Goal: Task Accomplishment & Management: Use online tool/utility

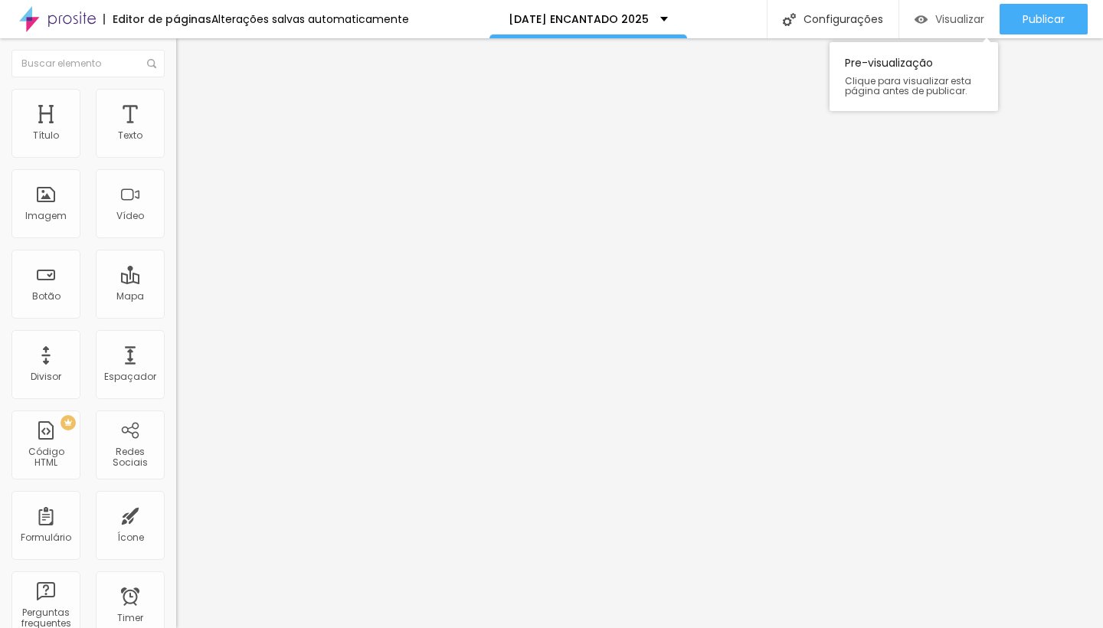
click at [956, 14] on span "Visualizar" at bounding box center [959, 19] width 49 height 12
click at [176, 102] on li "Estilo" at bounding box center [264, 96] width 176 height 15
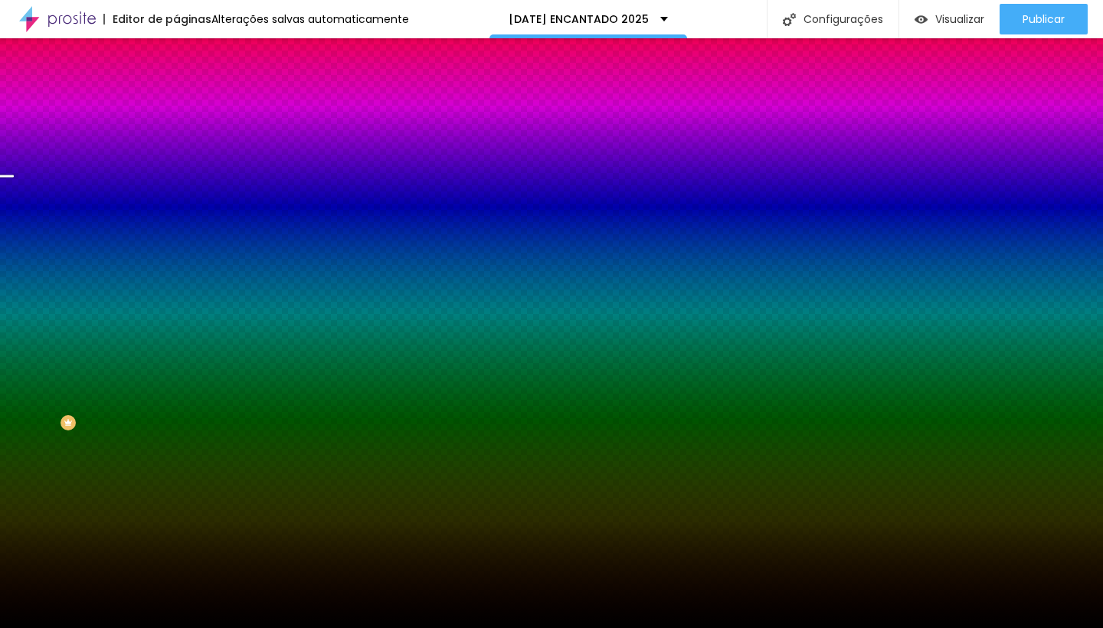
click at [176, 141] on span "Trocar imagem" at bounding box center [217, 134] width 83 height 13
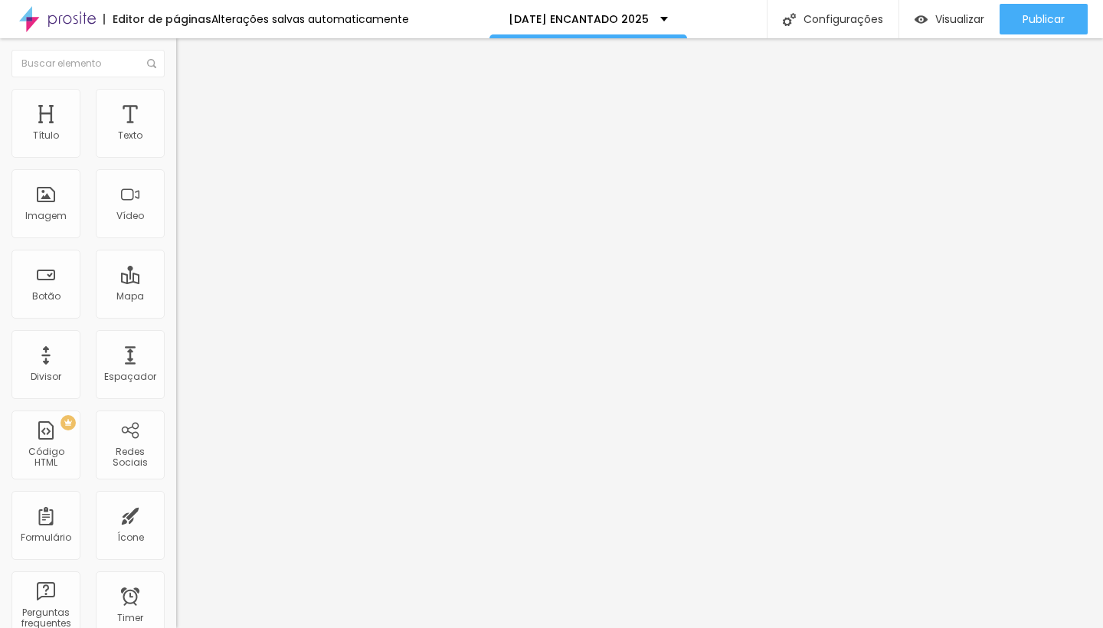
click at [176, 422] on div "Editar Título Estilo Avançado Tamanho Titulo 1 H1 Titulo 2 H2 Titulo 3 H3 Titul…" at bounding box center [264, 333] width 176 height 590
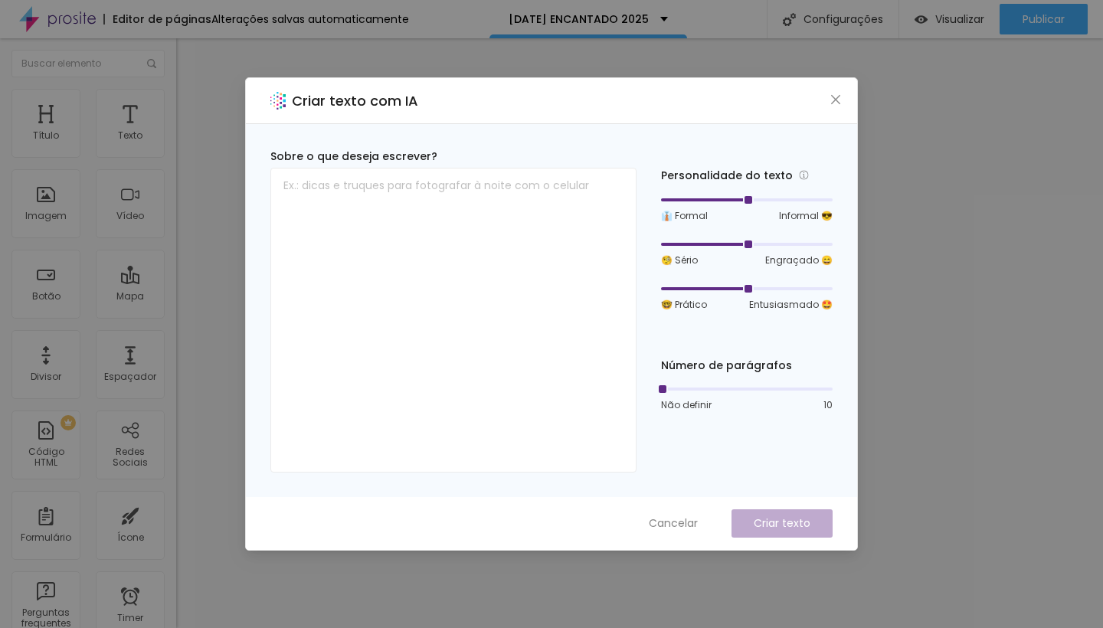
click at [838, 98] on icon "close" at bounding box center [835, 99] width 12 height 12
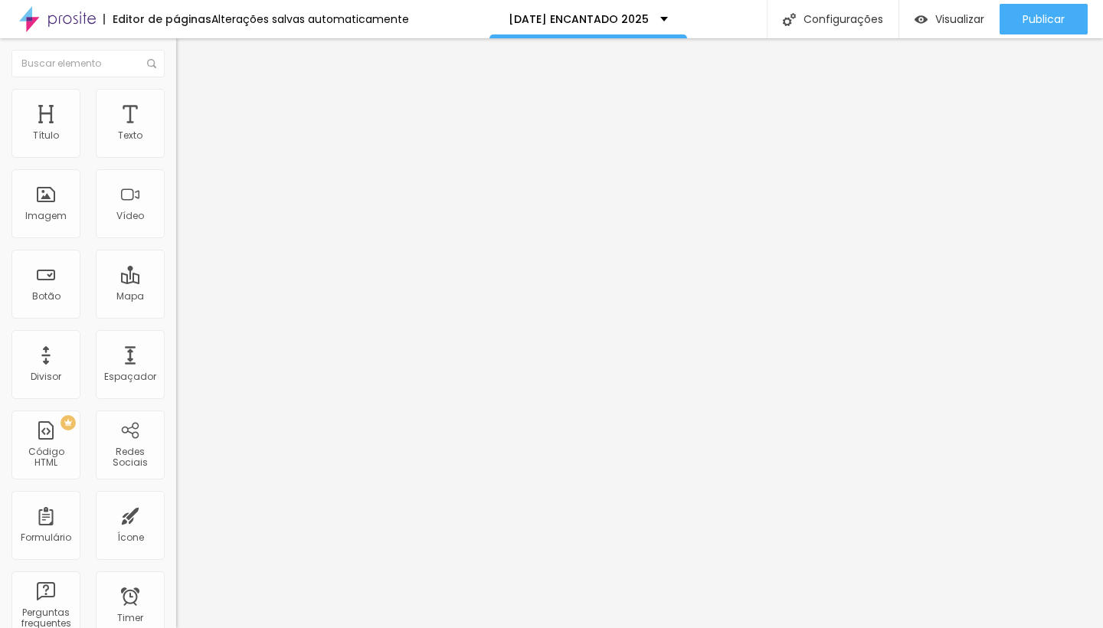
click at [176, 227] on button "button" at bounding box center [186, 219] width 21 height 16
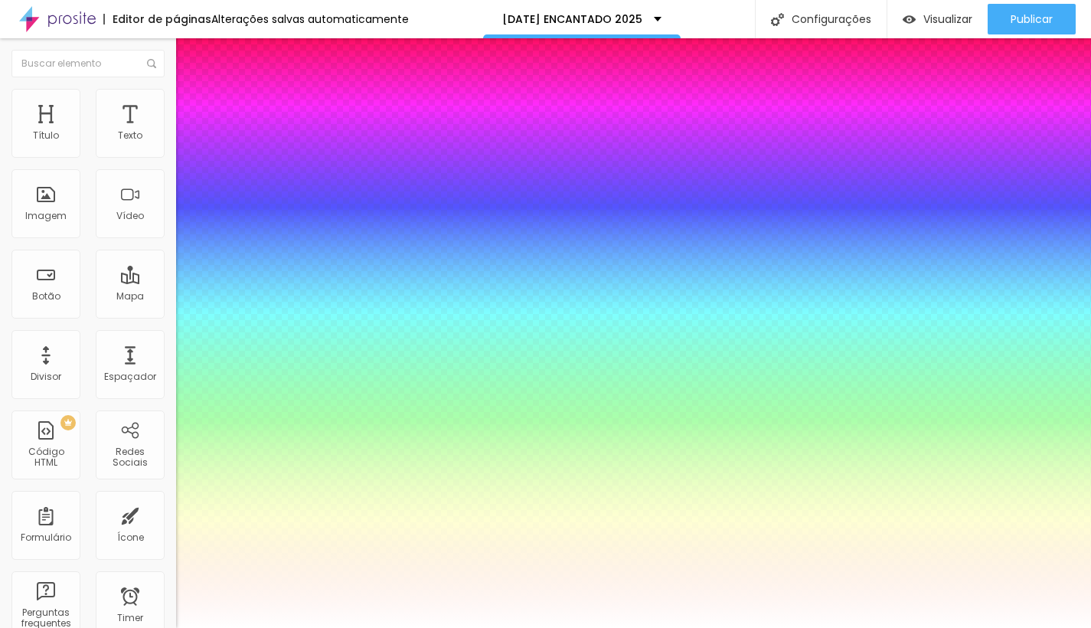
type input "1"
type input "0.5"
click at [54, 627] on div at bounding box center [545, 628] width 1091 height 0
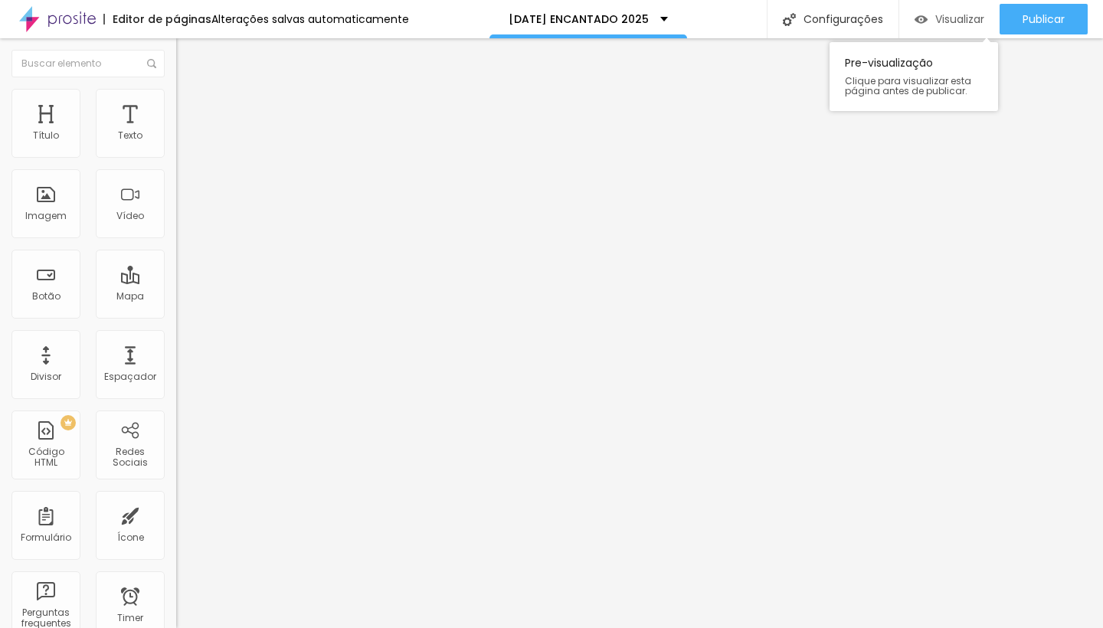
click at [939, 21] on span "Visualizar" at bounding box center [959, 19] width 49 height 12
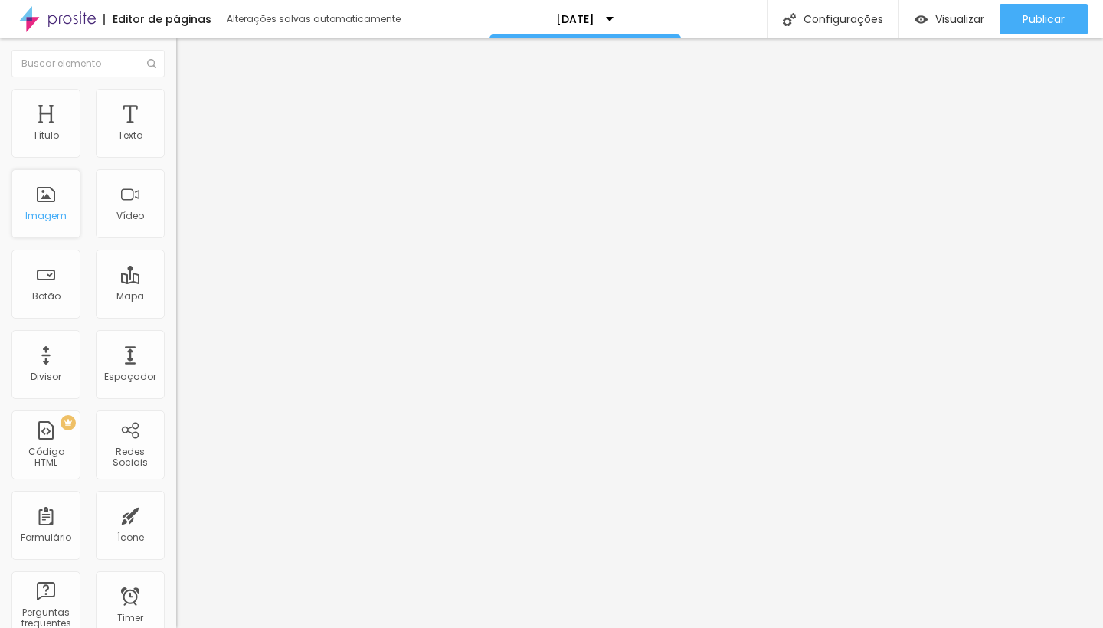
click at [24, 215] on div "Imagem" at bounding box center [45, 203] width 69 height 69
click at [176, 132] on span "Adicionar imagem" at bounding box center [225, 125] width 99 height 13
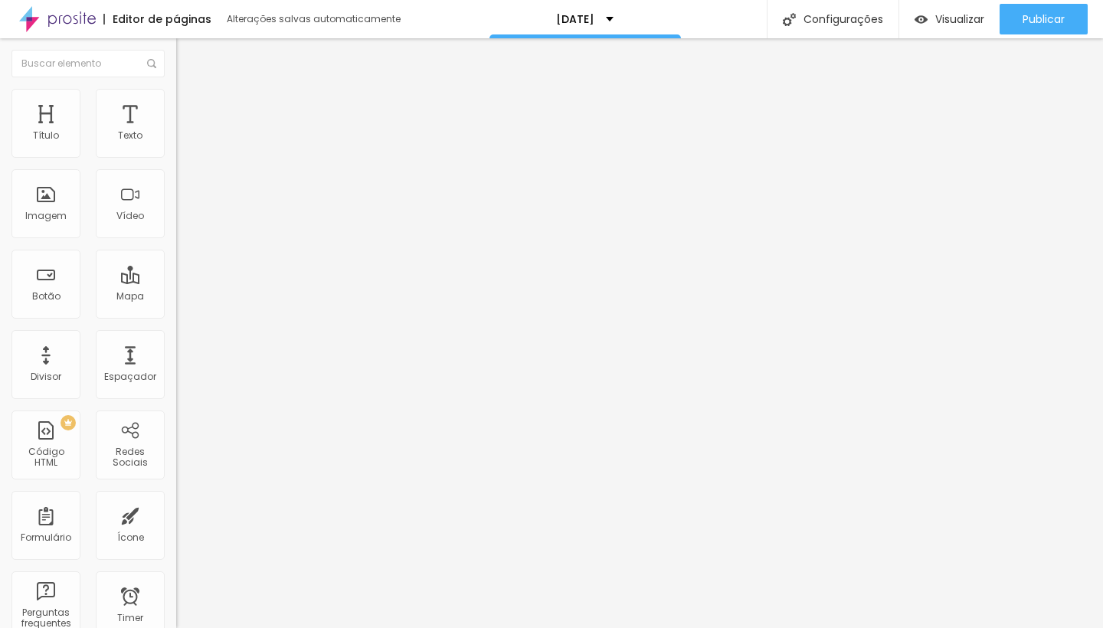
click at [190, 103] on span "Estilo" at bounding box center [202, 99] width 24 height 13
type input "47"
type input "51"
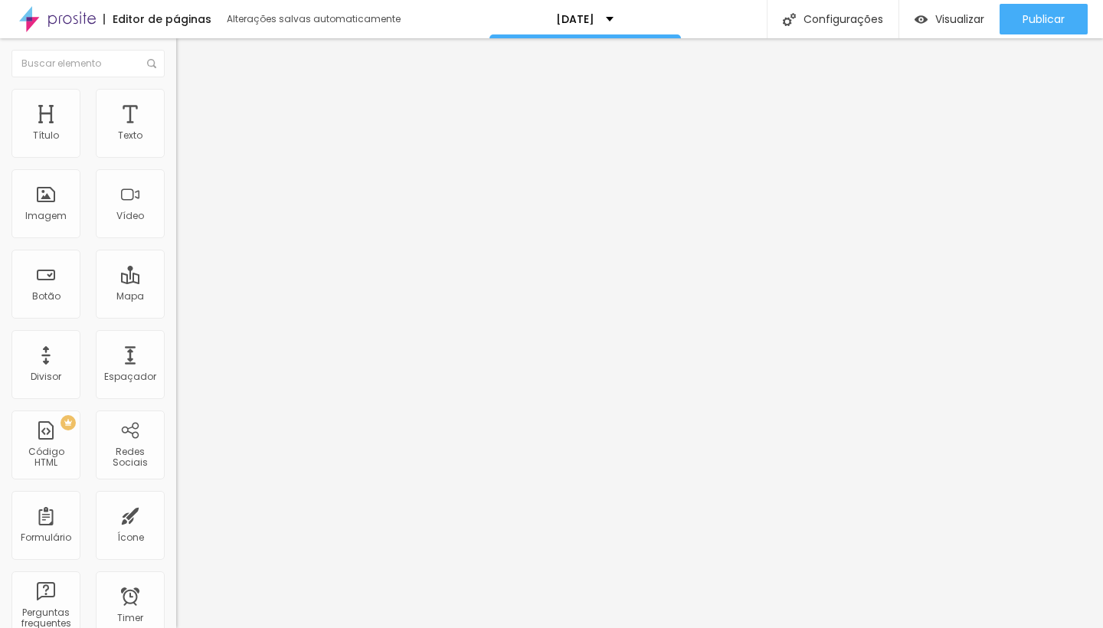
type input "54"
type input "59"
type input "70"
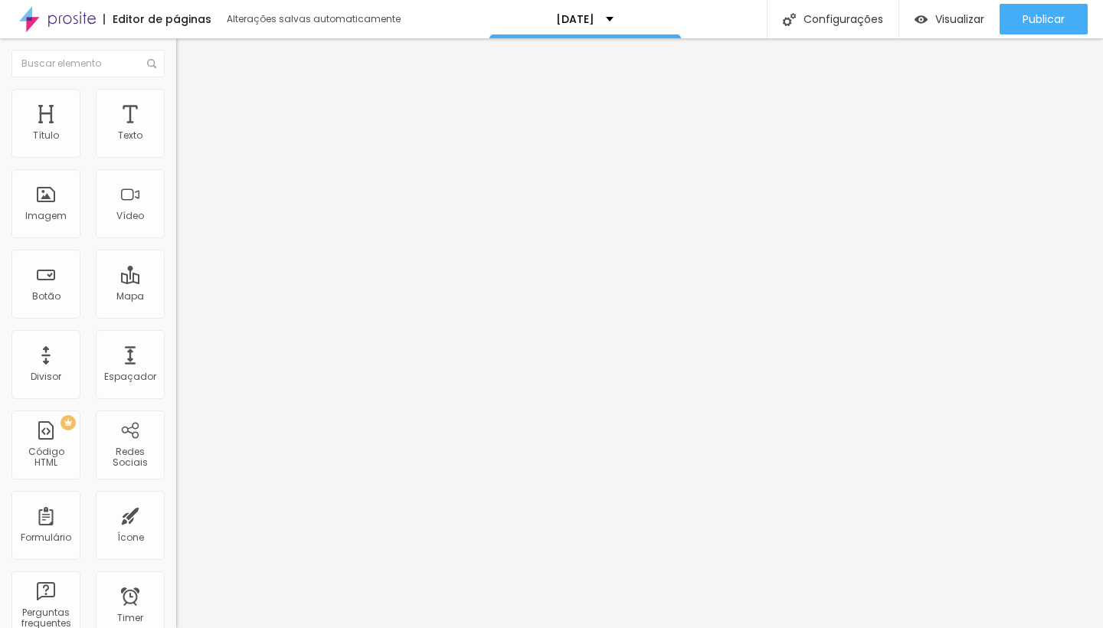
type input "70"
type input "104"
type input "124"
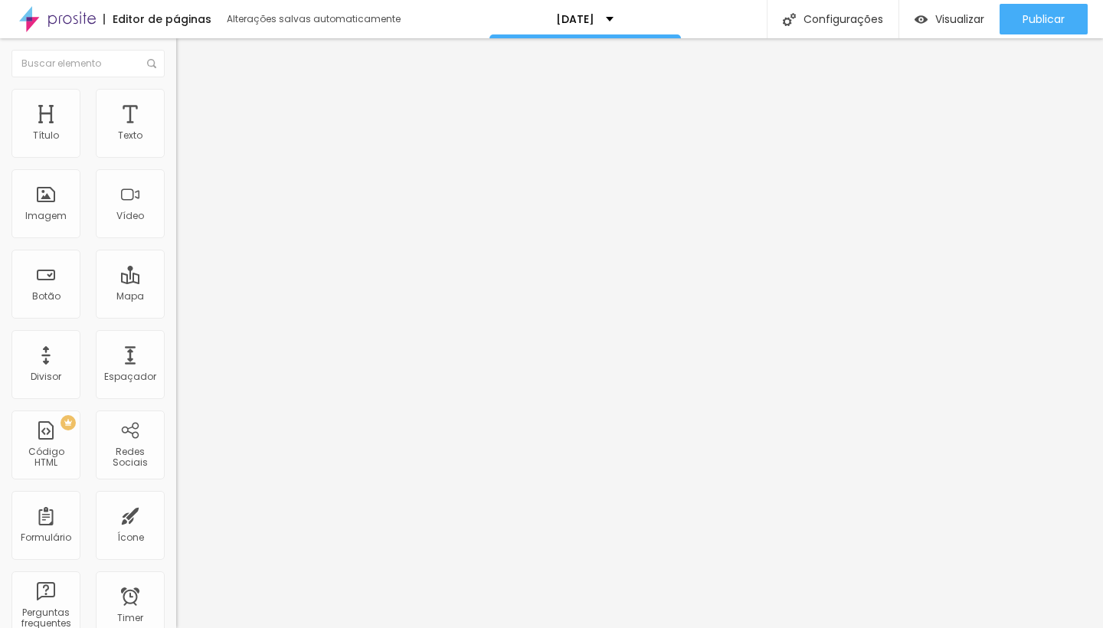
type input "149"
type input "160"
type input "200"
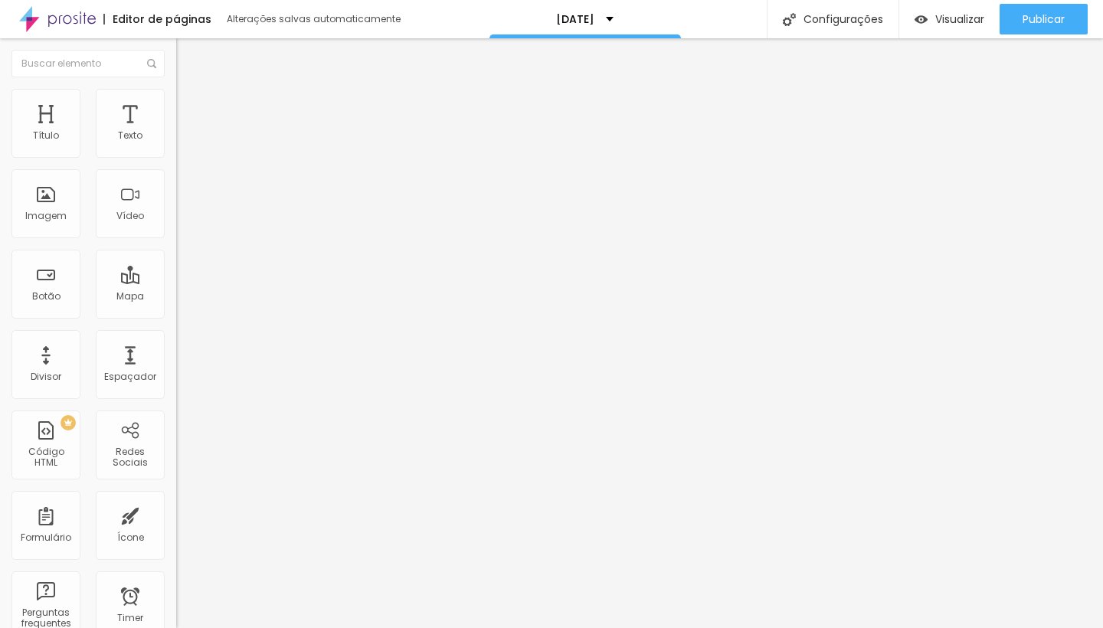
type input "200"
type input "179"
type input "108"
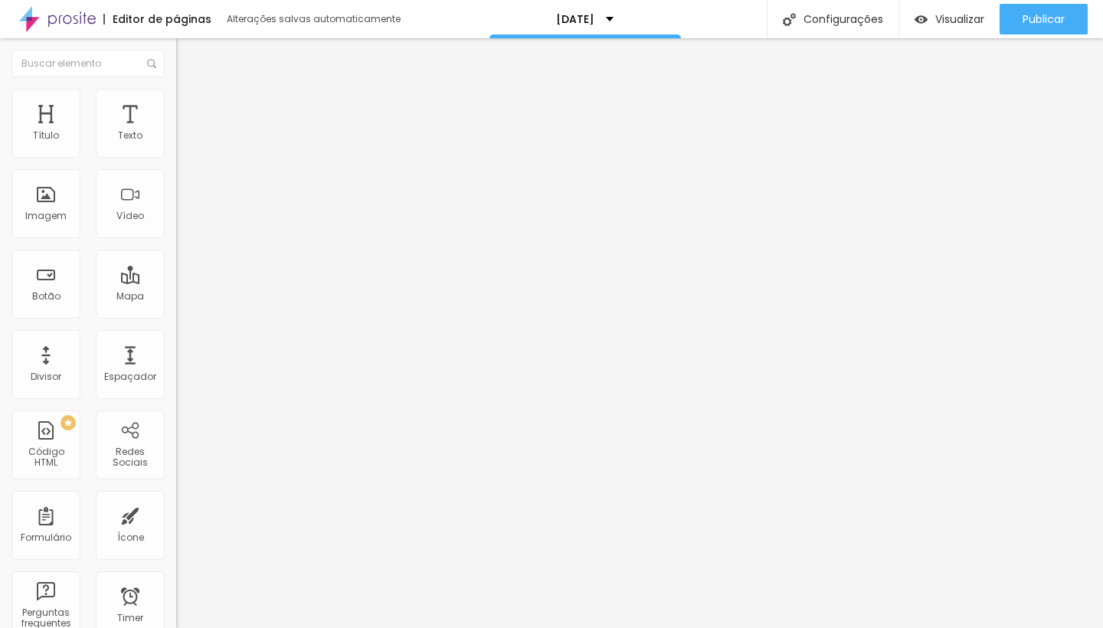
type input "49"
type input "0"
drag, startPoint x: 68, startPoint y: 201, endPoint x: 0, endPoint y: 206, distance: 68.3
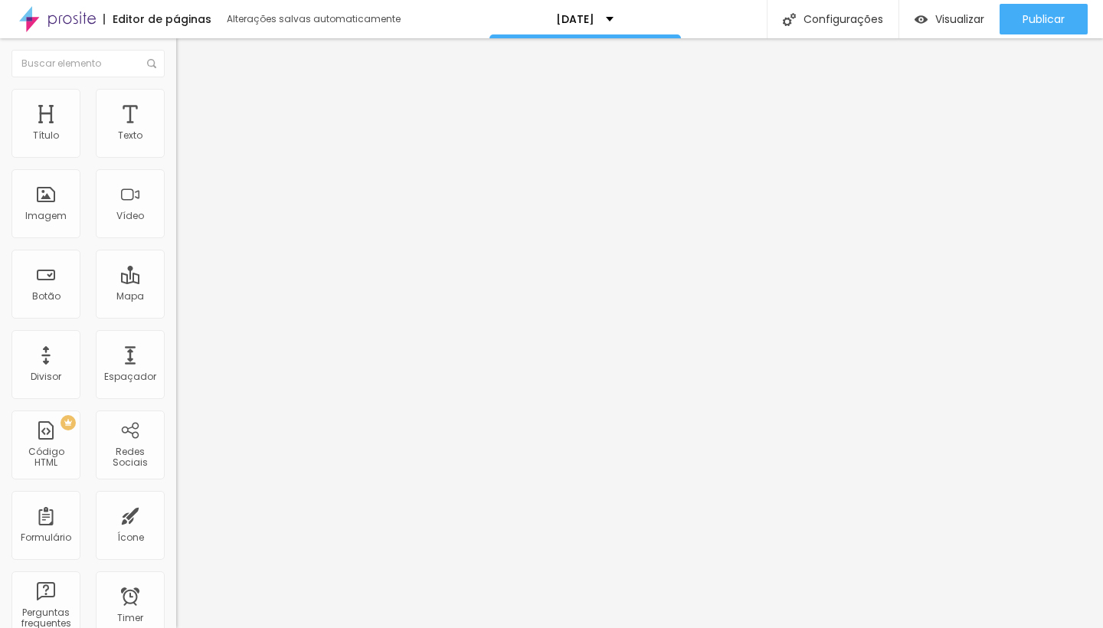
click at [176, 206] on div "Tamanho 100 px % 0 Borda arredondada Sombra DESATIVADO Voltar ao padrão" at bounding box center [264, 272] width 176 height 307
click at [176, 104] on li "Avançado" at bounding box center [264, 111] width 176 height 15
click at [176, 89] on li "Conteúdo" at bounding box center [264, 81] width 176 height 15
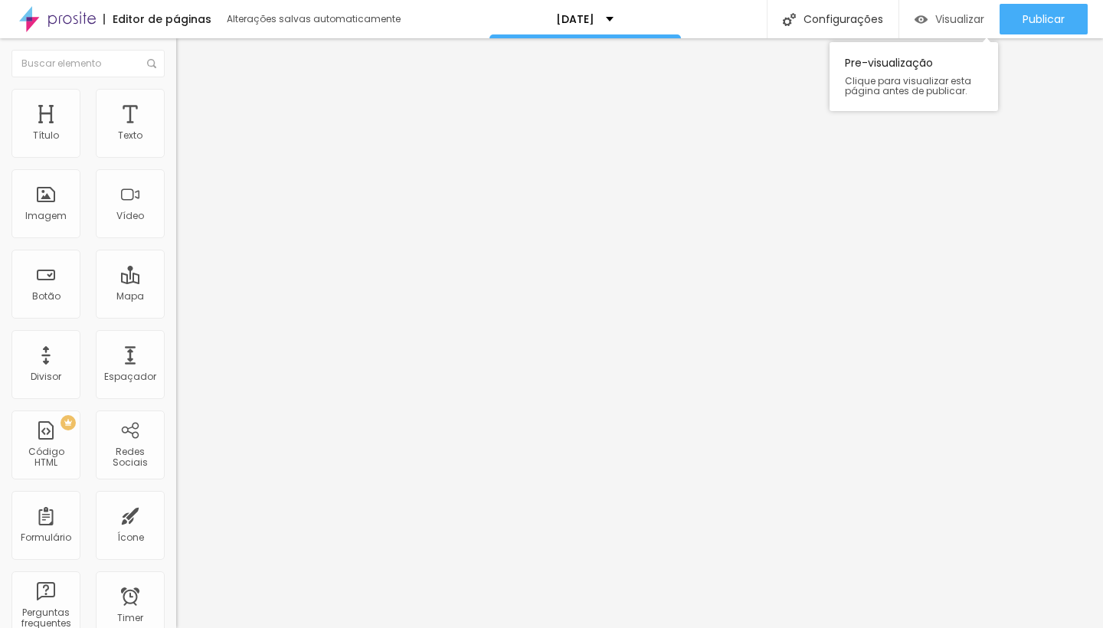
click at [951, 21] on span "Visualizar" at bounding box center [959, 19] width 49 height 12
click at [176, 49] on button "Editar Imagem" at bounding box center [264, 55] width 176 height 35
click at [138, 113] on div "Texto" at bounding box center [130, 123] width 69 height 69
click at [119, 117] on div "Texto" at bounding box center [130, 123] width 69 height 69
click at [129, 121] on div "Texto" at bounding box center [130, 123] width 69 height 69
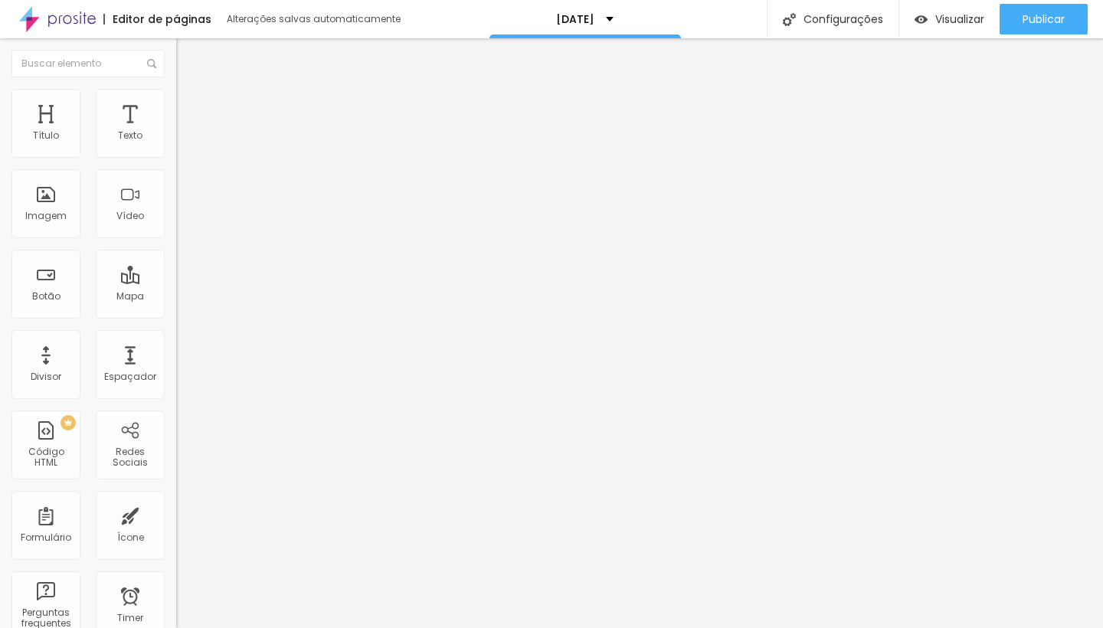
click at [176, 550] on div "Editar Texto Estilo Avançado Tipografia Voltar ao padrão Sombra DESATIVADO Volt…" at bounding box center [264, 333] width 176 height 590
click at [43, 139] on div "Título" at bounding box center [46, 135] width 26 height 11
click at [176, 227] on button "button" at bounding box center [186, 219] width 21 height 16
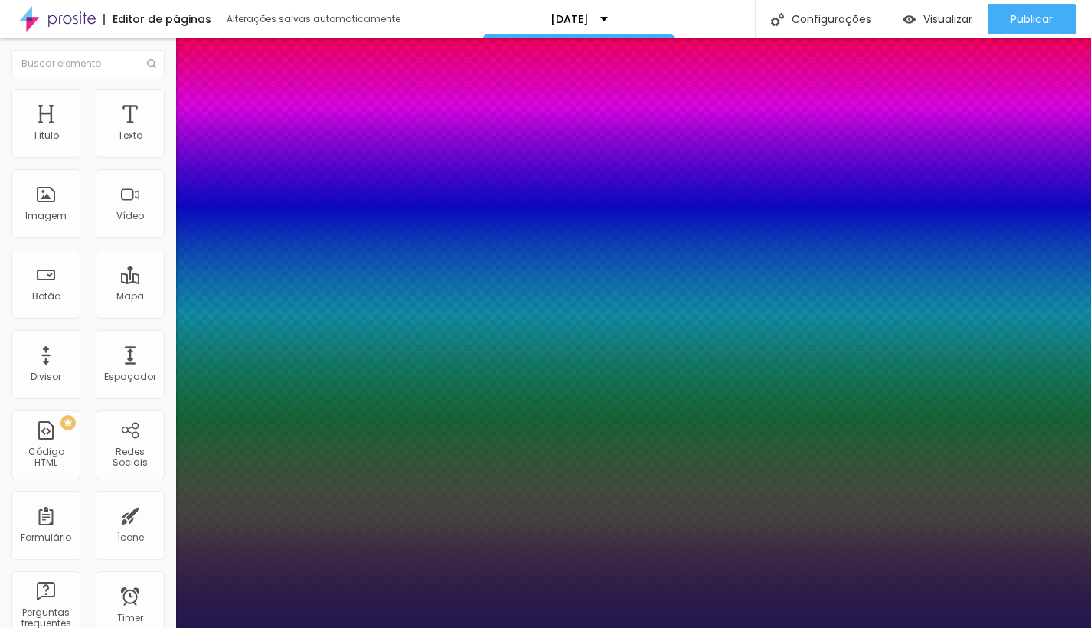
type input "1"
select select "AmaticSC"
type input "1"
select select "Alice"
type input "1"
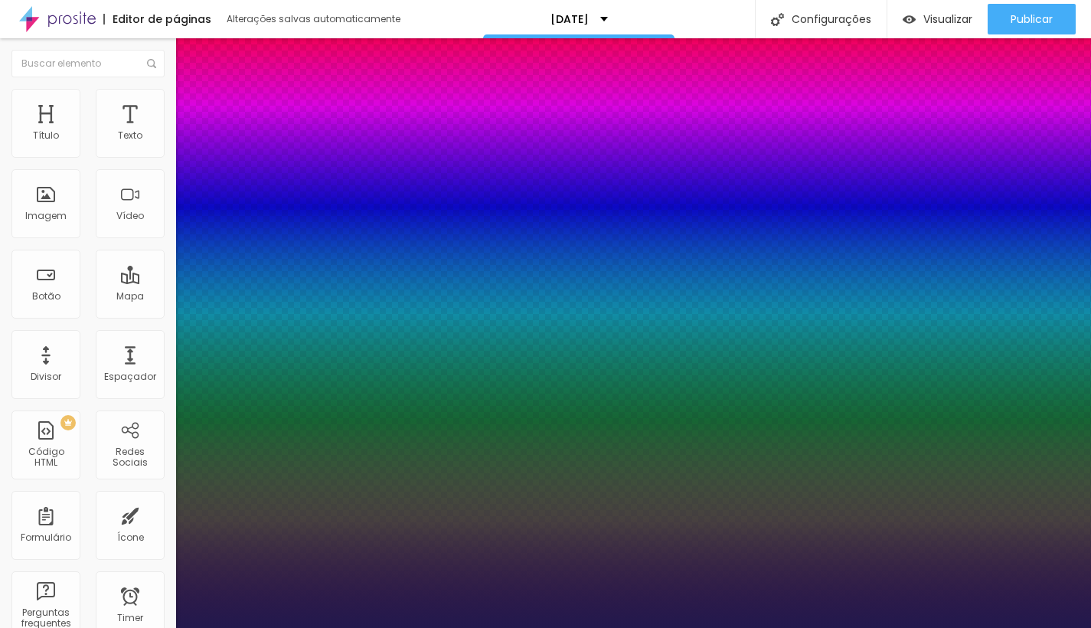
select select "Actor-Regular"
type input "1"
select select "Chivo"
type input "1"
select select "AmaticaSC"
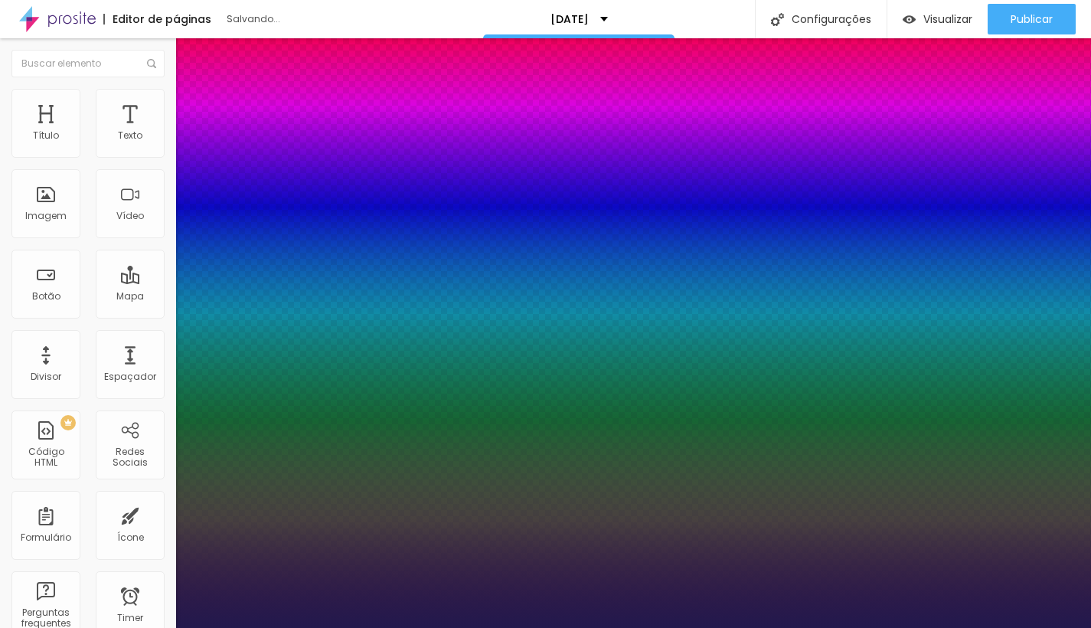
type input "1"
select select "AmaticSC"
type input "1"
select select "AmaticaSC"
type input "1"
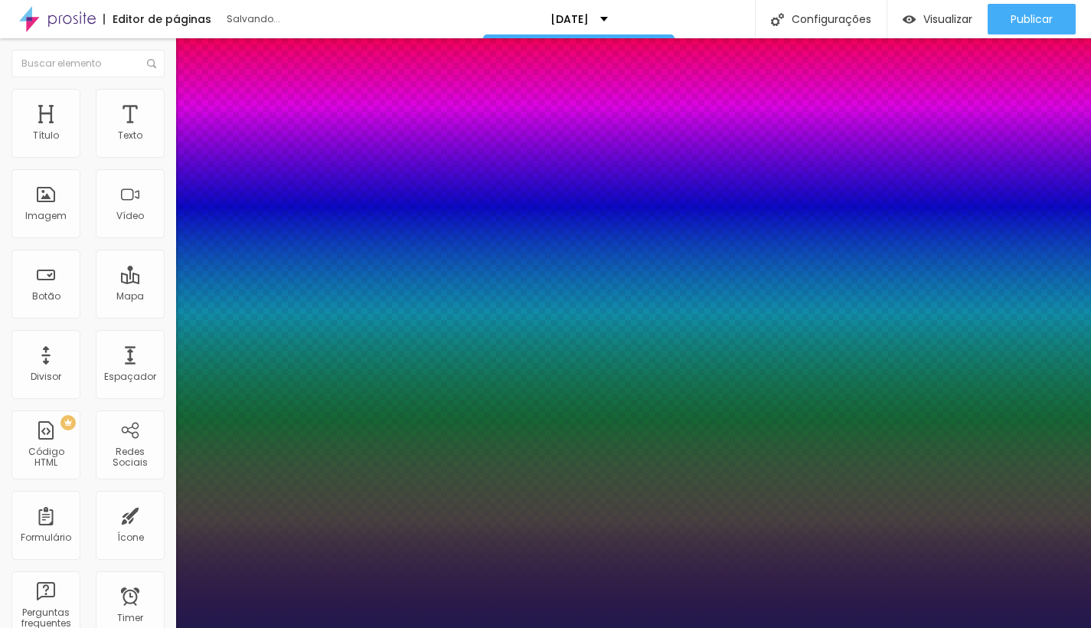
click at [84, 627] on div at bounding box center [545, 628] width 1091 height 0
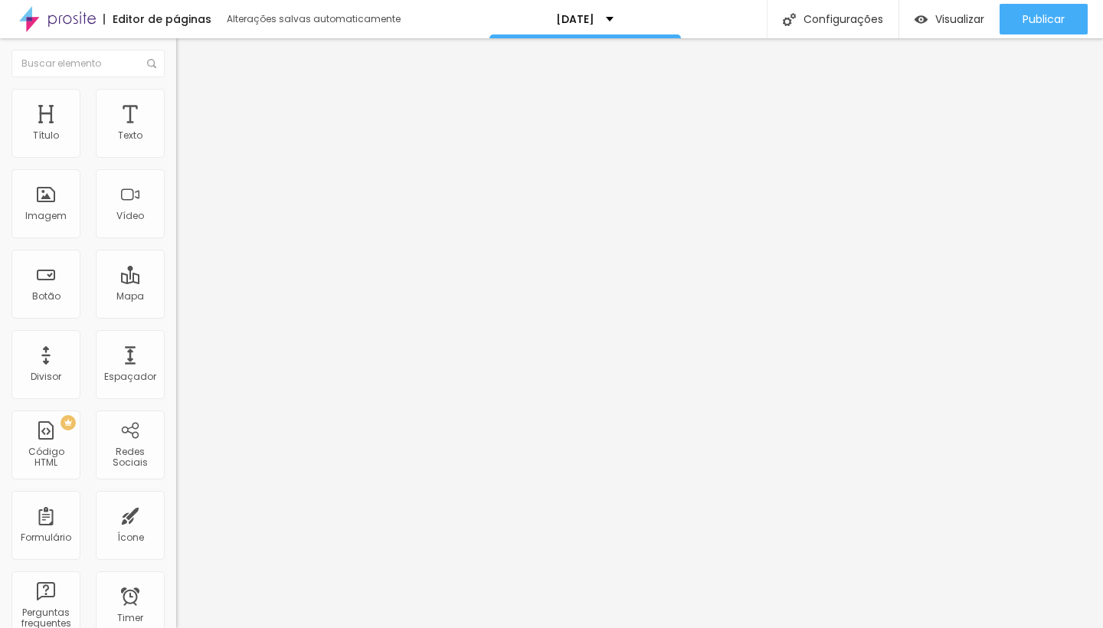
click at [184, 221] on icon "button" at bounding box center [187, 217] width 6 height 6
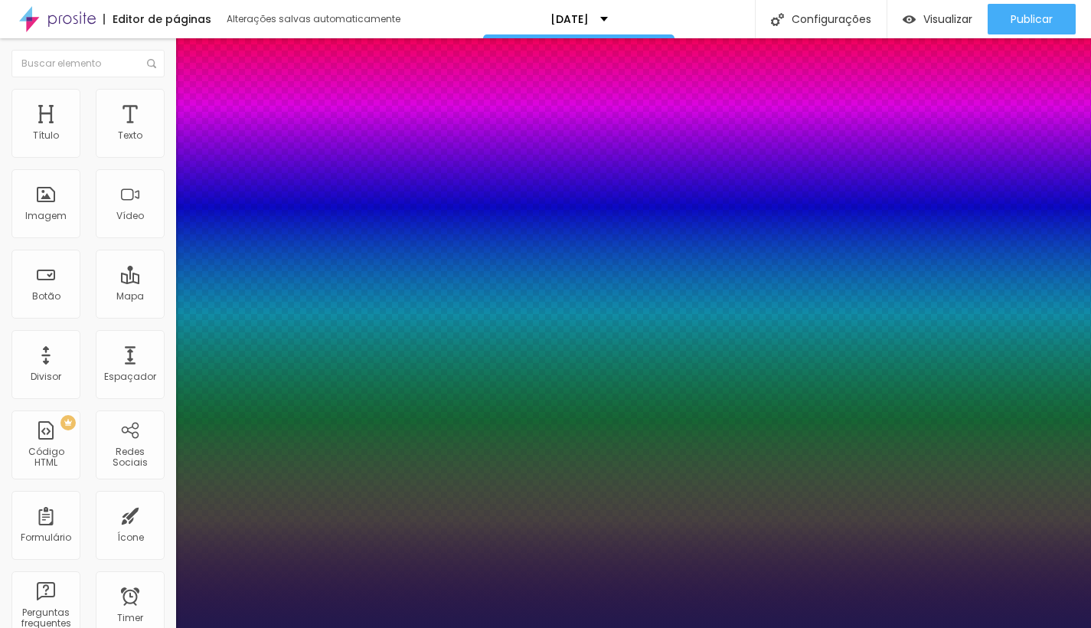
type input "1"
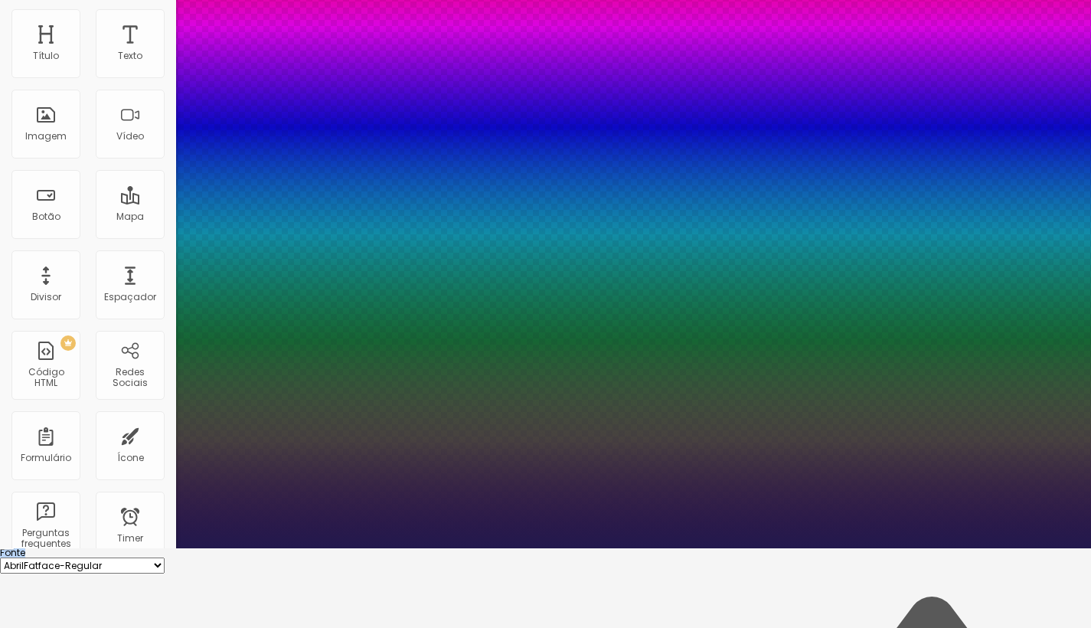
drag, startPoint x: 312, startPoint y: 281, endPoint x: 339, endPoint y: 177, distance: 107.7
click at [339, 175] on body "Editor de páginas Alterações salvas automaticamente NATAL 2025 Configurações Co…" at bounding box center [545, 234] width 1091 height 628
click at [638, 548] on div at bounding box center [545, 548] width 1091 height 0
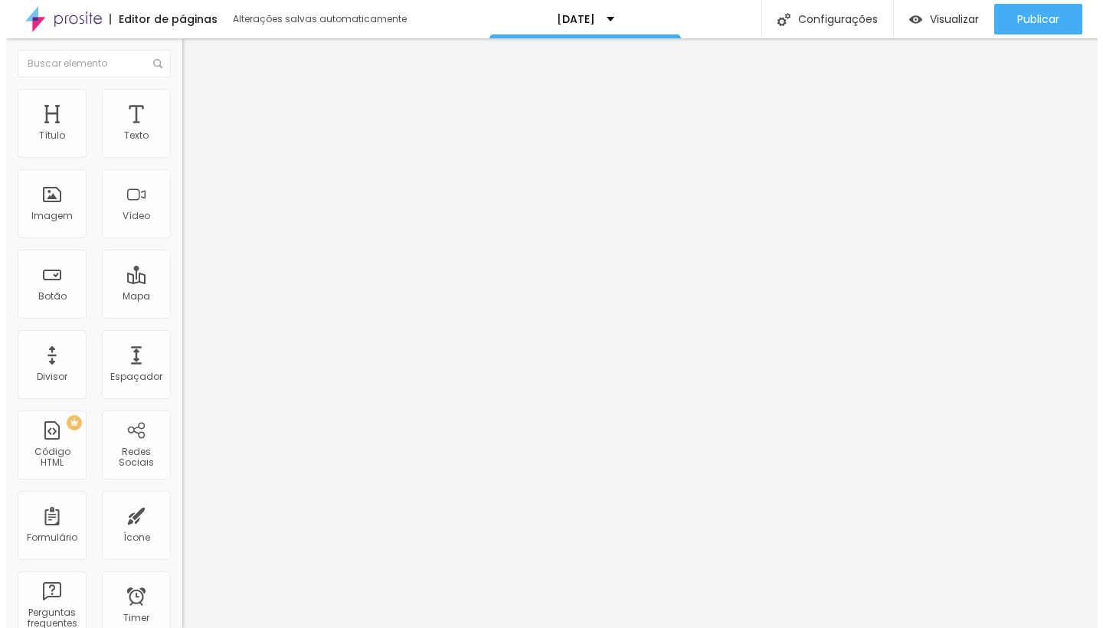
scroll to position [0, 0]
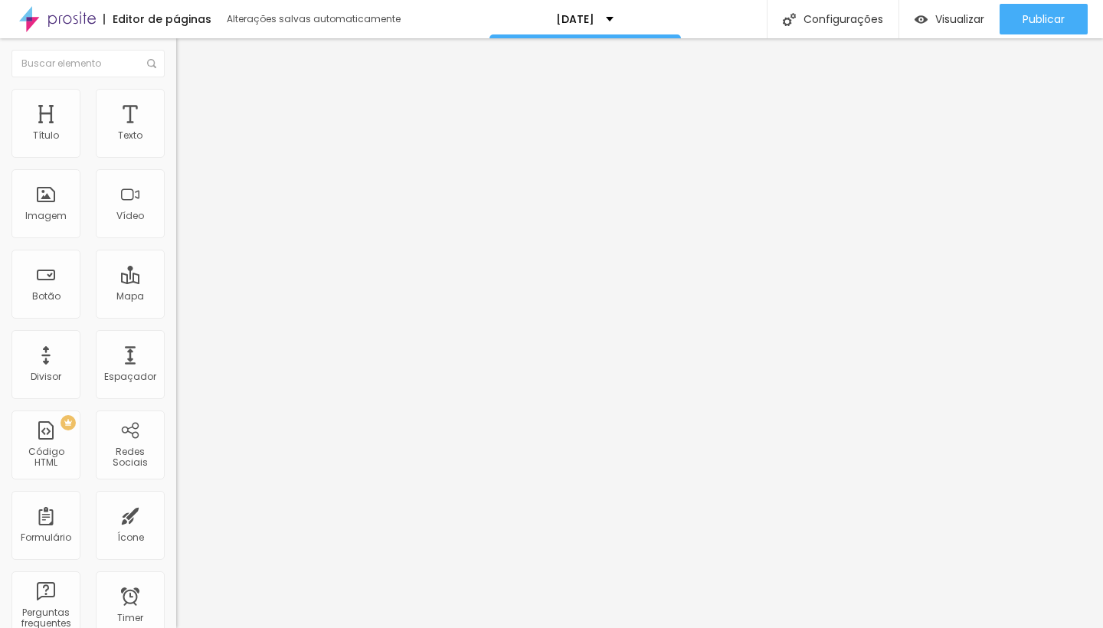
click at [176, 101] on li "Avançado" at bounding box center [264, 96] width 176 height 15
click at [190, 90] on span "Estilo" at bounding box center [202, 83] width 24 height 13
click at [176, 145] on span "Titulo 2" at bounding box center [201, 135] width 50 height 19
click at [176, 159] on span "Titulo 3" at bounding box center [197, 150] width 43 height 18
click at [176, 168] on div "Titulo 4 H4" at bounding box center [264, 163] width 176 height 11
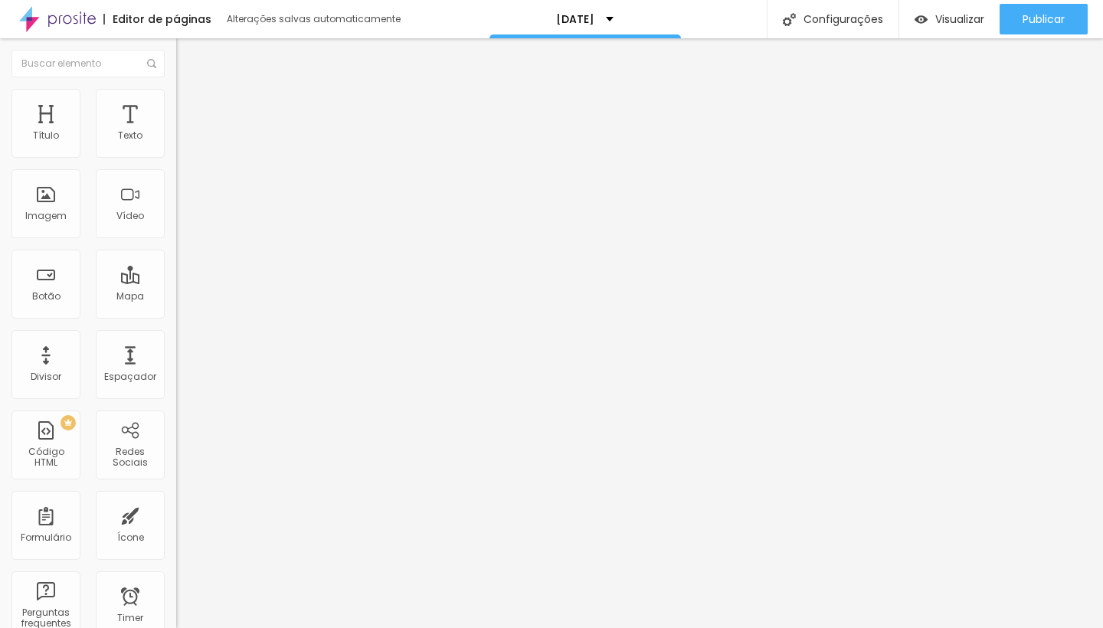
click at [176, 132] on span "Titulo 1" at bounding box center [201, 120] width 50 height 21
click at [176, 447] on div "Editar Título Estilo Avançado Tamanho Titulo 1 H1 Titulo 2 H2 Titulo 3 H3 Titul…" at bounding box center [264, 333] width 176 height 590
click at [182, 142] on icon "button" at bounding box center [186, 137] width 9 height 9
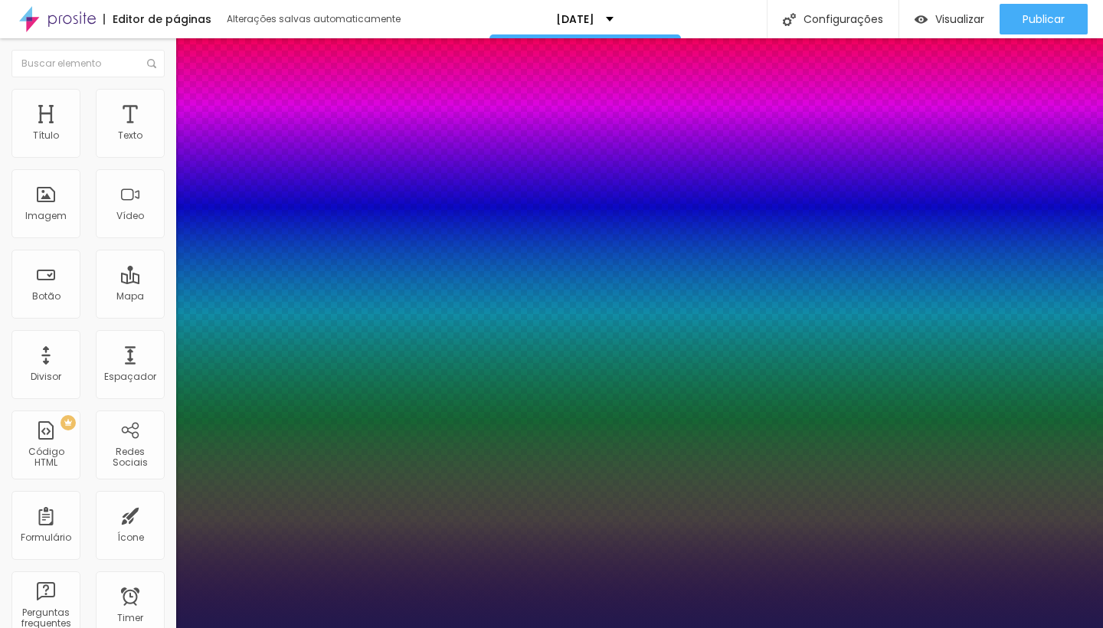
type input "1"
select select "AmaticaSC"
type input "1"
click at [301, 627] on div at bounding box center [551, 628] width 1103 height 0
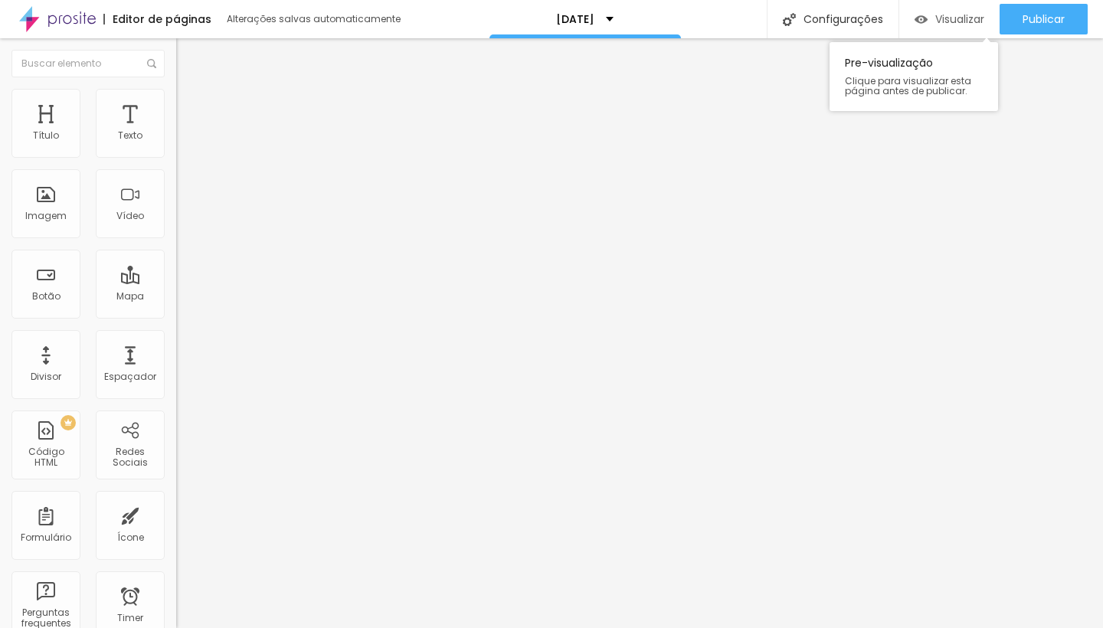
click at [930, 17] on div "Visualizar" at bounding box center [949, 19] width 70 height 13
